Goal: Task Accomplishment & Management: Use online tool/utility

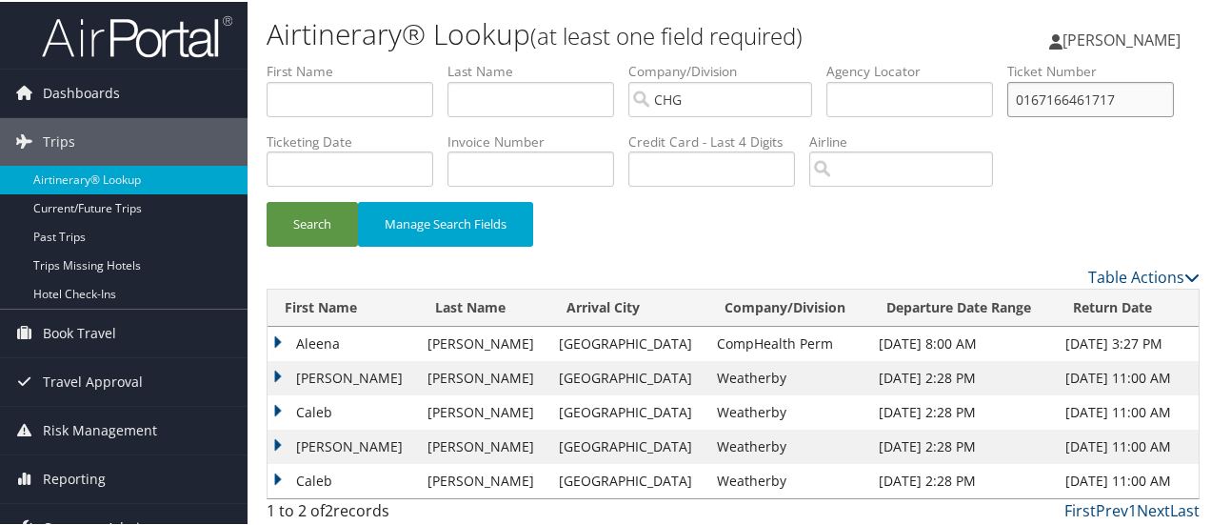
click at [1007, 115] on input "0167166461717" at bounding box center [1090, 97] width 167 height 35
type input "hgifzq"
click at [267, 200] on button "Search" at bounding box center [312, 222] width 91 height 45
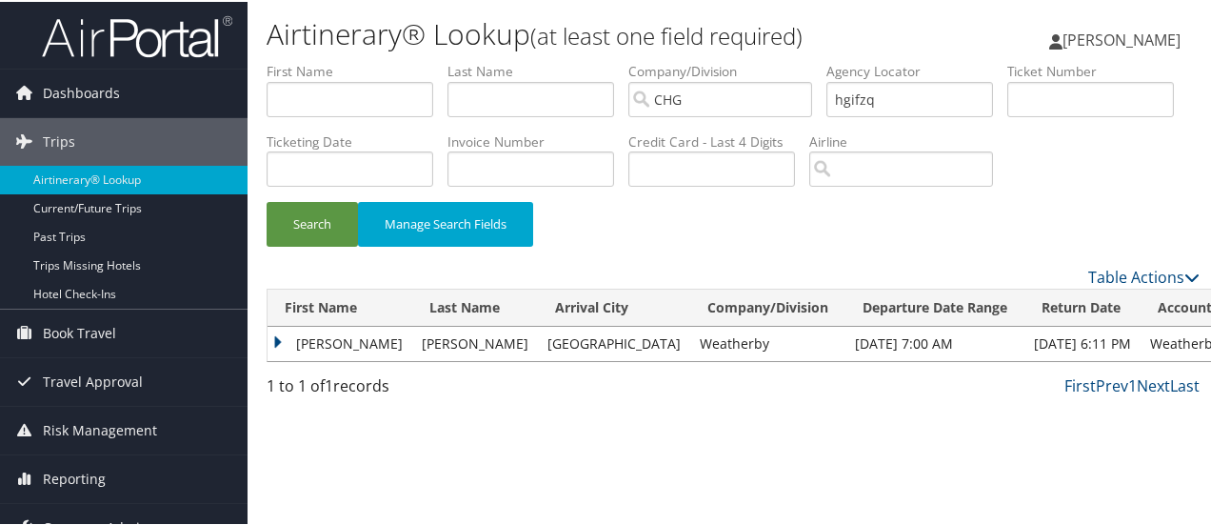
click at [274, 359] on td "[PERSON_NAME]" at bounding box center [340, 342] width 145 height 34
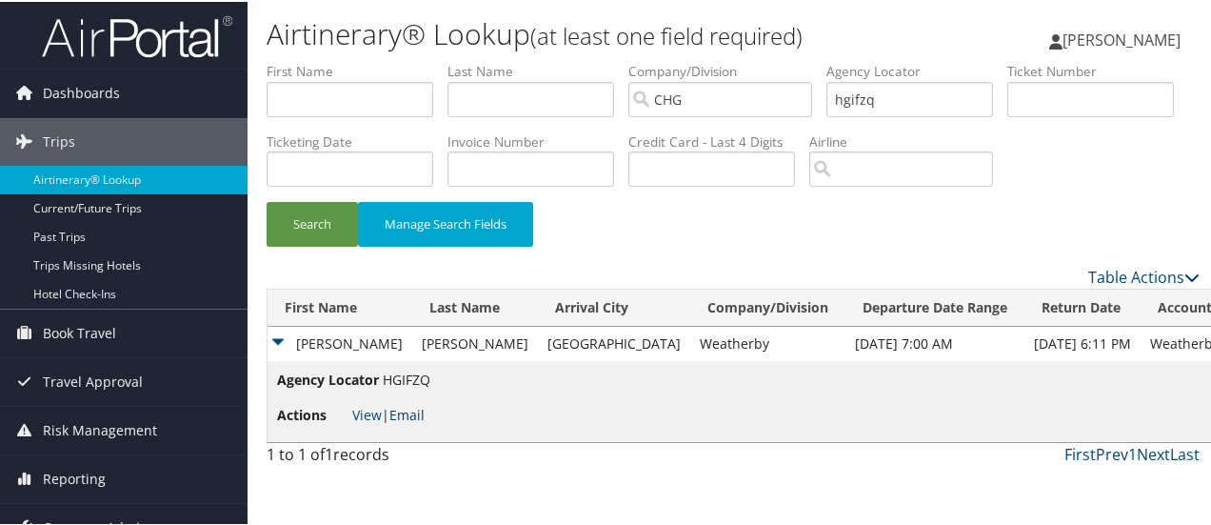
click at [415, 422] on link "Email" at bounding box center [406, 413] width 35 height 18
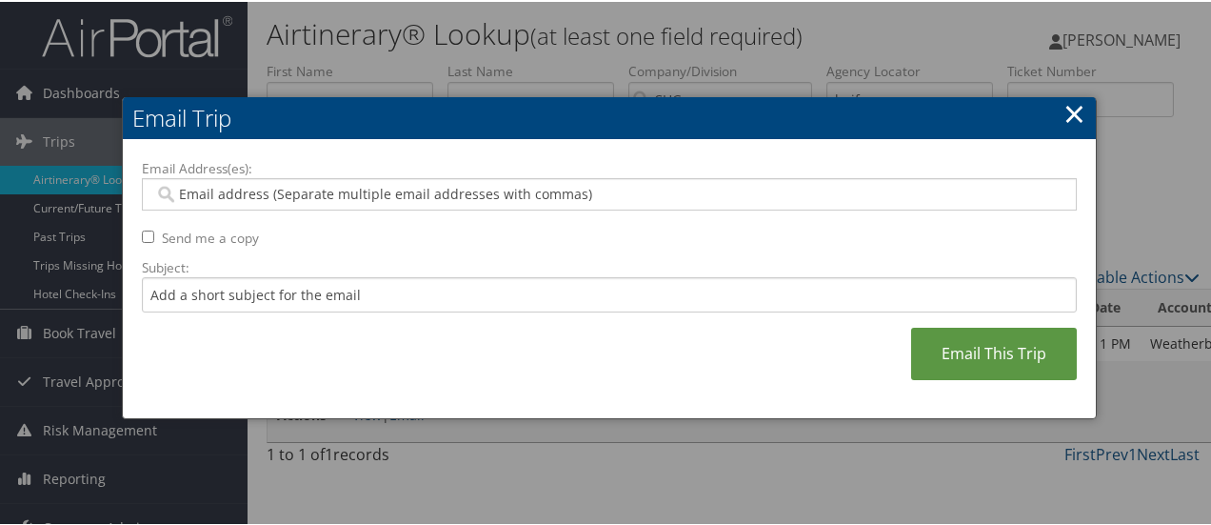
click at [397, 191] on input "Email Address(es):" at bounding box center [609, 192] width 911 height 19
type input "c"
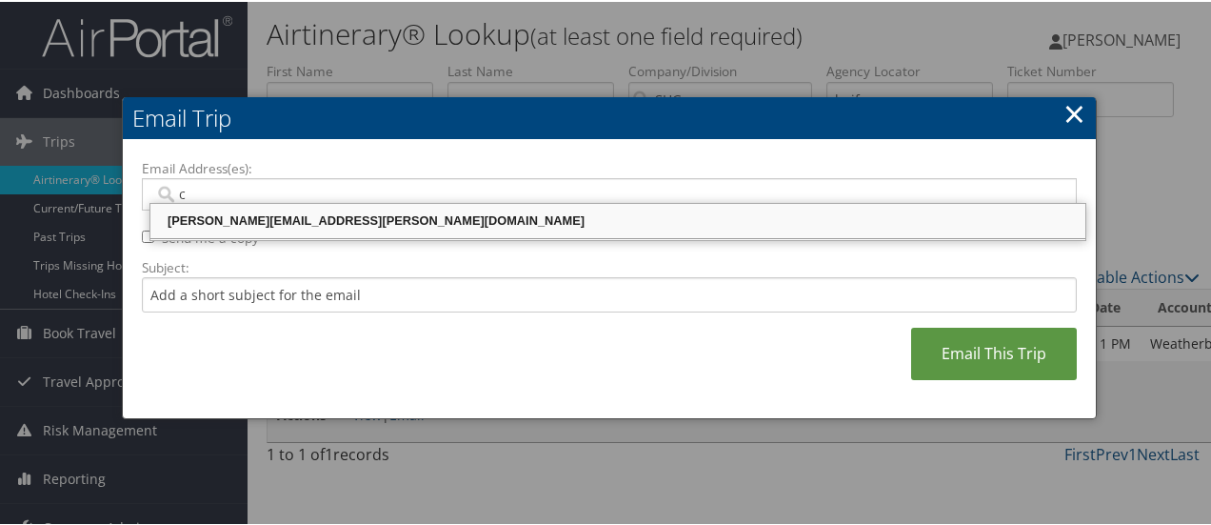
click at [375, 220] on div "[PERSON_NAME][EMAIL_ADDRESS][PERSON_NAME][DOMAIN_NAME]" at bounding box center [617, 218] width 929 height 19
type input "[PERSON_NAME][EMAIL_ADDRESS][PERSON_NAME][DOMAIN_NAME]"
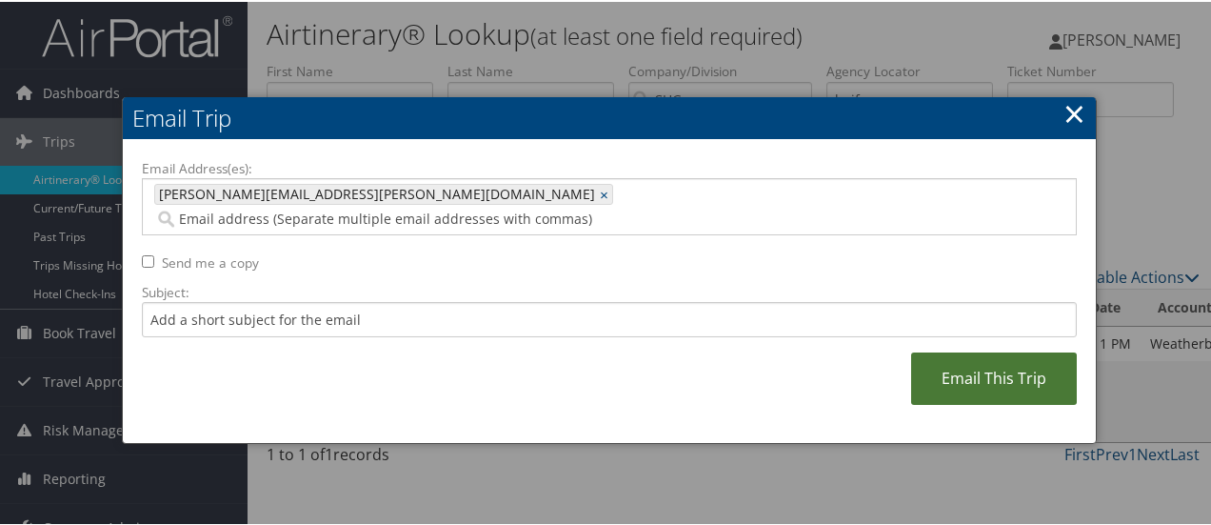
click at [1001, 361] on link "Email This Trip" at bounding box center [994, 376] width 166 height 52
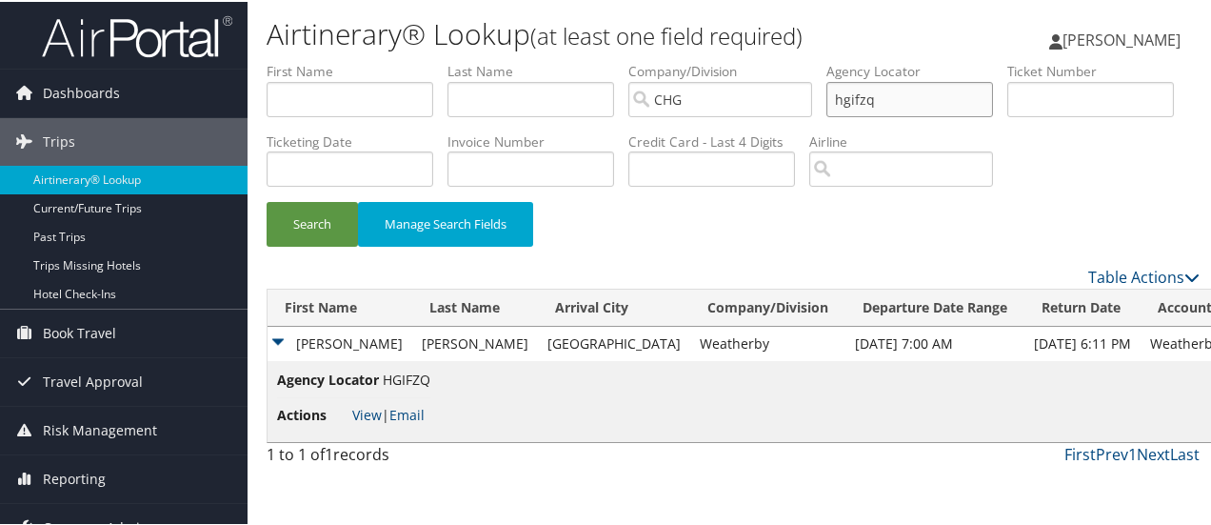
click at [857, 102] on input "hgifzq" at bounding box center [910, 97] width 167 height 35
type input "mjxvtg"
click at [267, 200] on button "Search" at bounding box center [312, 222] width 91 height 45
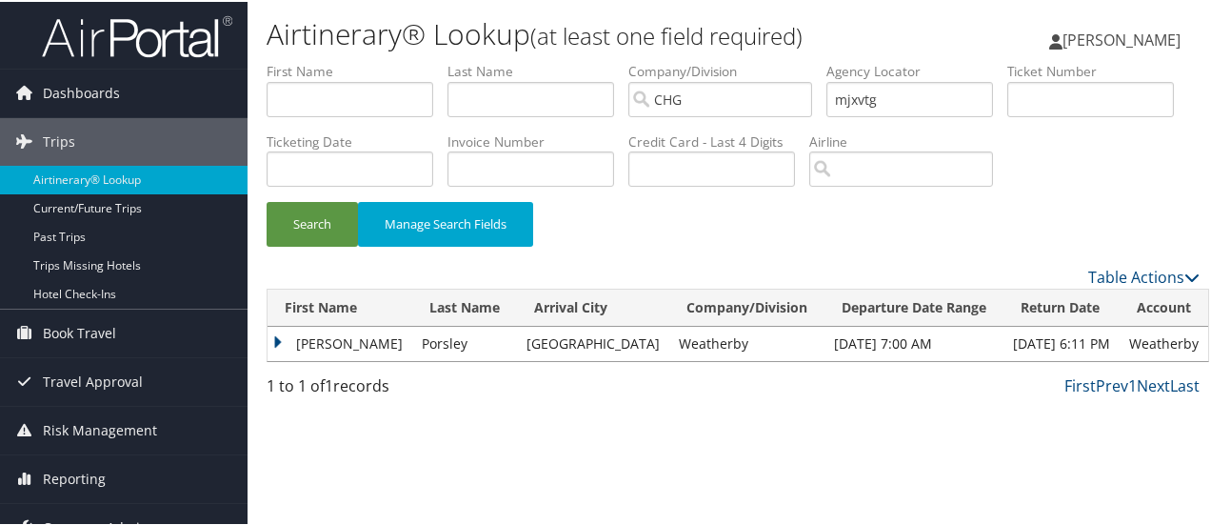
click at [274, 359] on td "[PERSON_NAME]" at bounding box center [340, 342] width 145 height 34
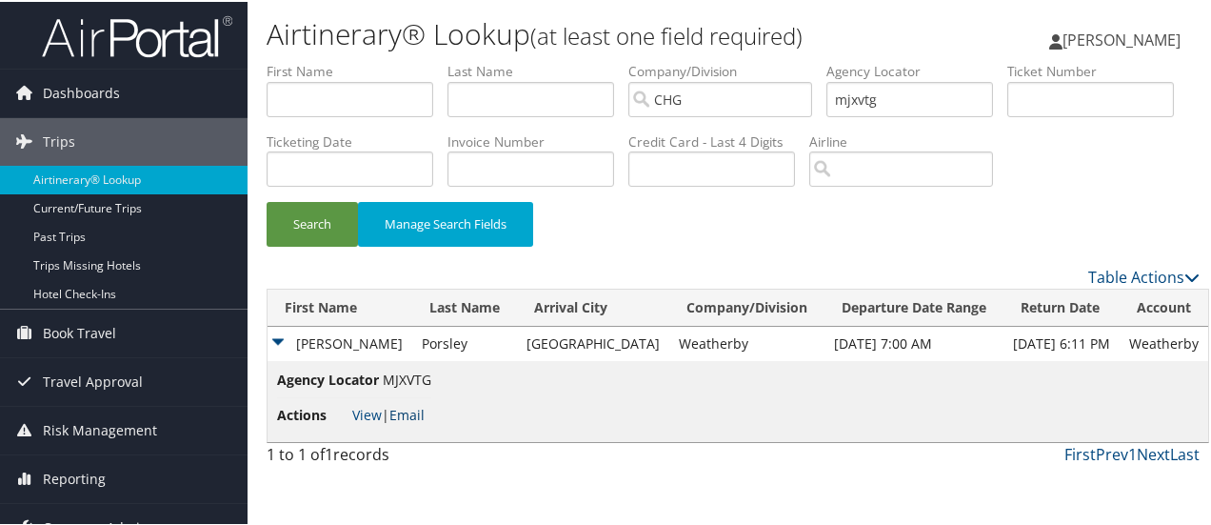
click at [414, 422] on link "Email" at bounding box center [406, 413] width 35 height 18
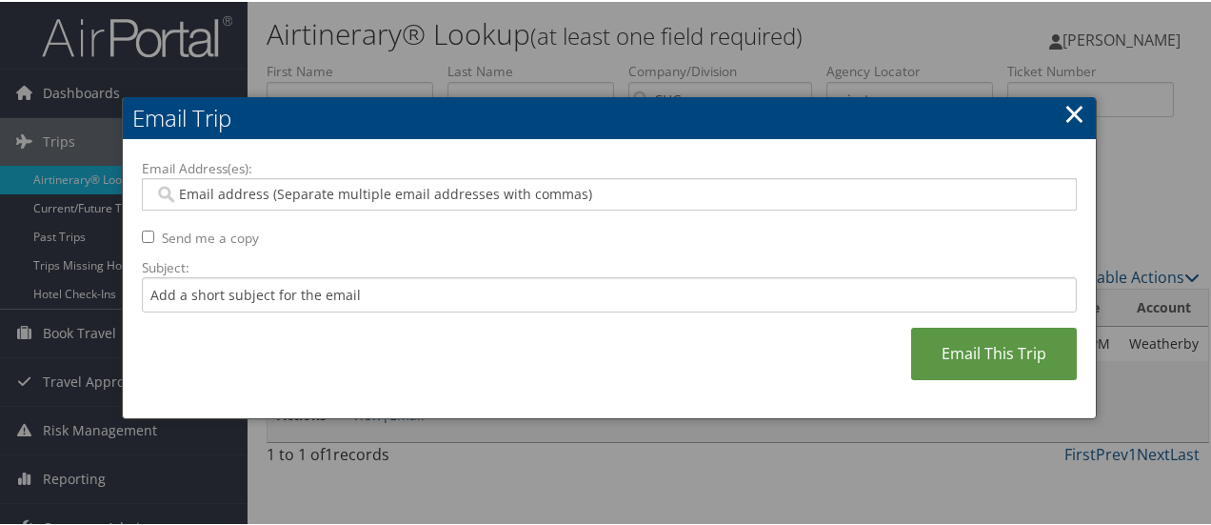
click at [284, 196] on input "Email Address(es):" at bounding box center [609, 192] width 911 height 19
type input "c"
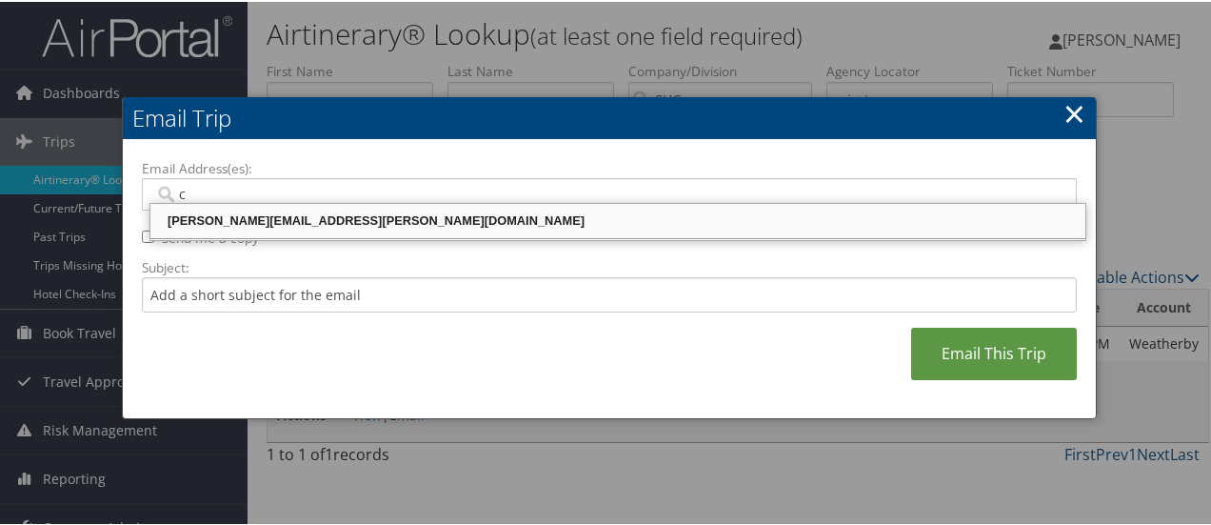
click at [276, 211] on div "[PERSON_NAME][EMAIL_ADDRESS][PERSON_NAME][DOMAIN_NAME]" at bounding box center [617, 218] width 929 height 19
type input "[PERSON_NAME][EMAIL_ADDRESS][PERSON_NAME][DOMAIN_NAME]"
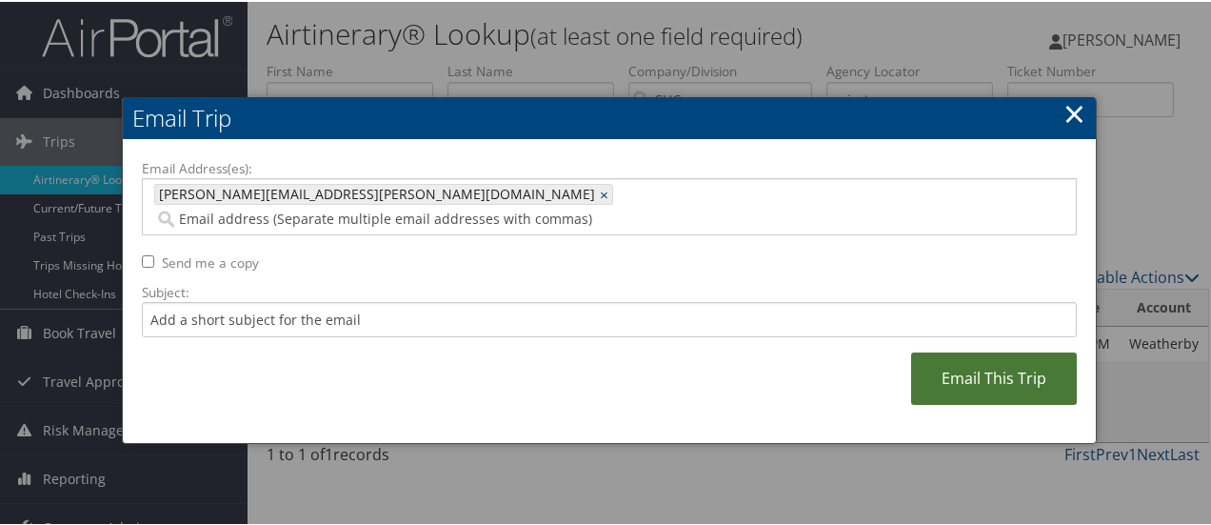
click at [1003, 350] on link "Email This Trip" at bounding box center [994, 376] width 166 height 52
